Goal: Task Accomplishment & Management: Use online tool/utility

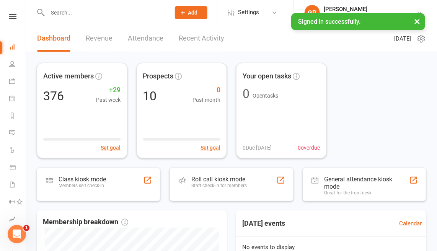
drag, startPoint x: 415, startPoint y: 21, endPoint x: 315, endPoint y: 163, distance: 173.6
click at [315, 163] on ui-view "Prospect Member Non-attending contact Class / event Appointment Task Membership…" at bounding box center [218, 225] width 437 height 447
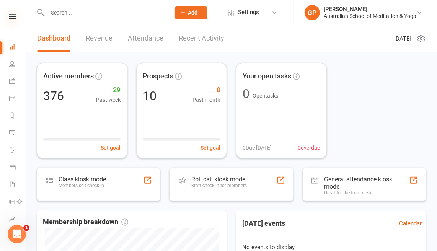
click at [10, 16] on icon at bounding box center [12, 16] width 7 height 5
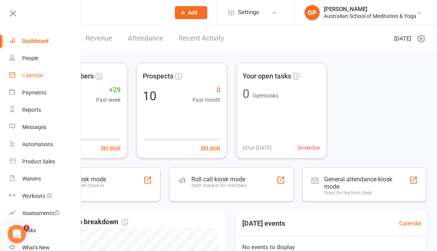
click at [33, 76] on div "Calendar" at bounding box center [32, 75] width 21 height 6
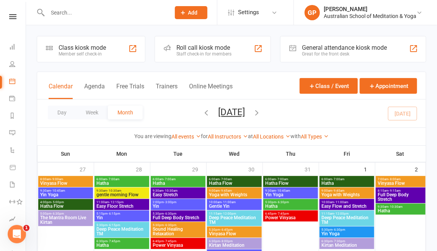
click at [89, 48] on div "Class kiosk mode" at bounding box center [82, 47] width 47 height 7
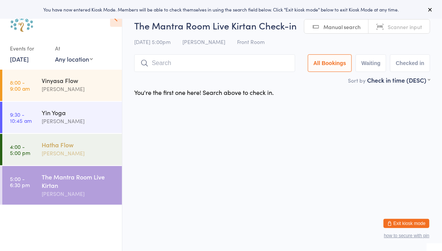
click at [67, 148] on div "Hatha Flow" at bounding box center [79, 144] width 74 height 8
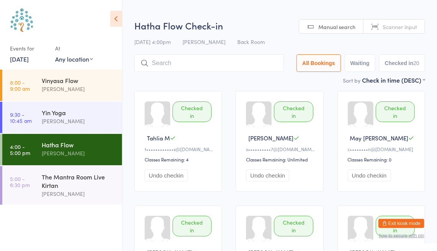
click at [29, 55] on link "[DATE]" at bounding box center [19, 59] width 19 height 8
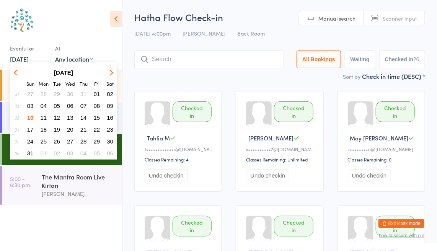
click at [43, 116] on span "11" at bounding box center [44, 117] width 7 height 7
